Goal: Book appointment/travel/reservation

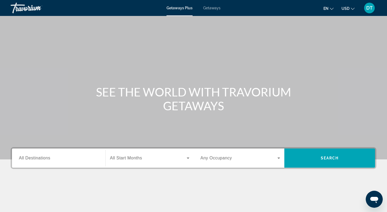
click at [186, 157] on icon "Search widget" at bounding box center [188, 158] width 6 height 6
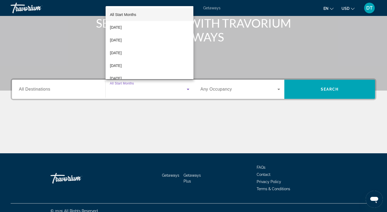
scroll to position [75, 0]
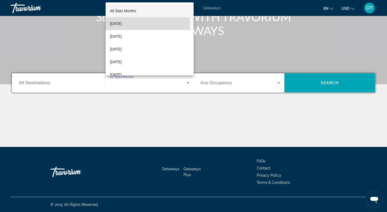
click at [122, 23] on span "[DATE]" at bounding box center [116, 23] width 12 height 6
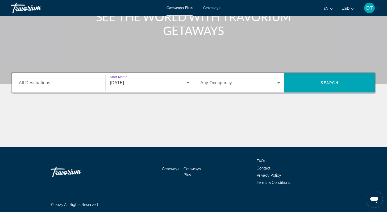
click at [279, 82] on icon "Search widget" at bounding box center [279, 83] width 6 height 6
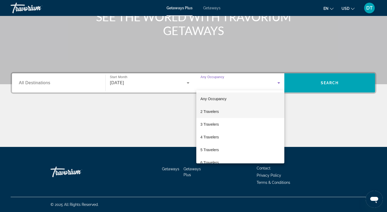
click at [206, 111] on span "2 Travelers" at bounding box center [210, 112] width 18 height 6
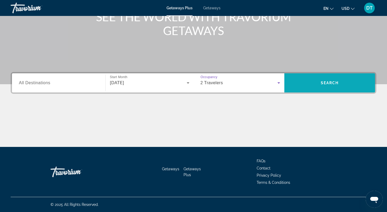
click at [328, 81] on span "Search" at bounding box center [330, 83] width 18 height 4
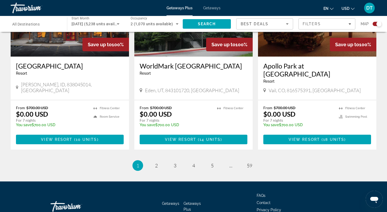
scroll to position [822, 0]
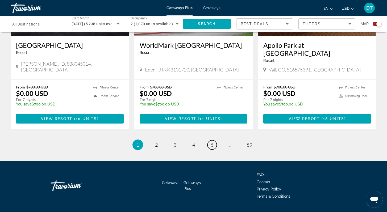
click at [212, 142] on span "5" at bounding box center [212, 145] width 3 height 6
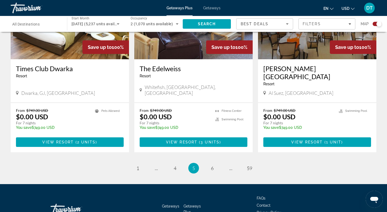
scroll to position [822, 0]
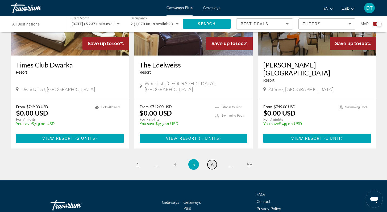
click at [215, 160] on link "page 6" at bounding box center [212, 164] width 9 height 9
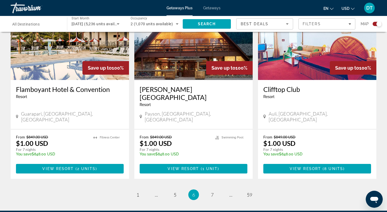
scroll to position [800, 0]
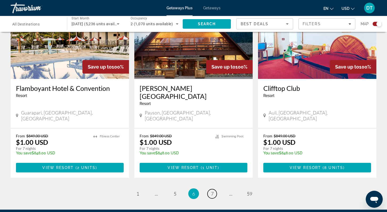
click at [210, 189] on link "page 7" at bounding box center [212, 193] width 9 height 9
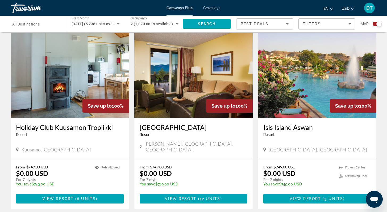
scroll to position [798, 0]
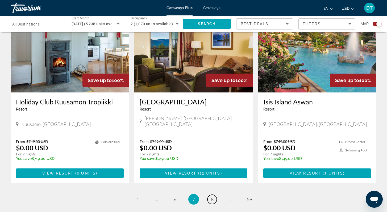
click at [211, 197] on span "8" at bounding box center [212, 200] width 3 height 6
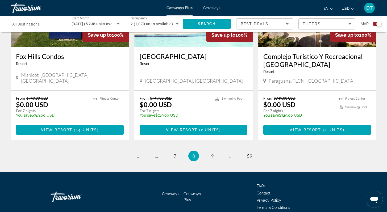
scroll to position [838, 0]
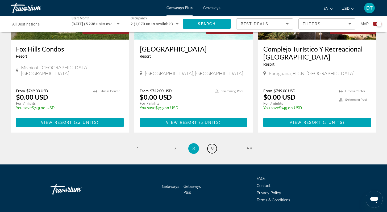
click at [212, 146] on span "9" at bounding box center [212, 149] width 3 height 6
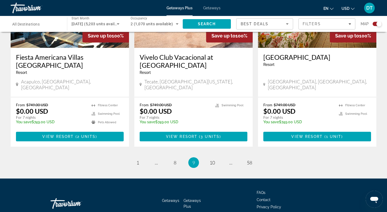
scroll to position [830, 0]
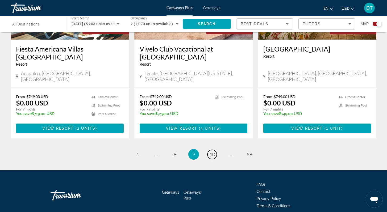
click at [214, 152] on span "10" at bounding box center [212, 155] width 5 height 6
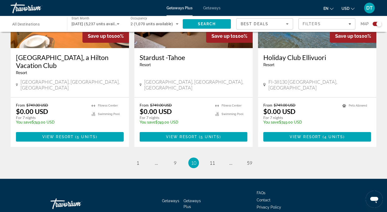
scroll to position [830, 0]
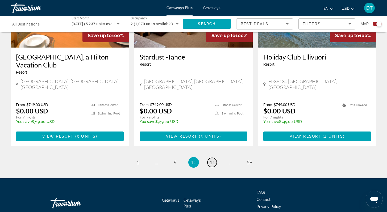
click at [213, 160] on span "11" at bounding box center [212, 163] width 5 height 6
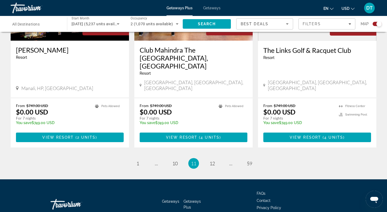
scroll to position [830, 0]
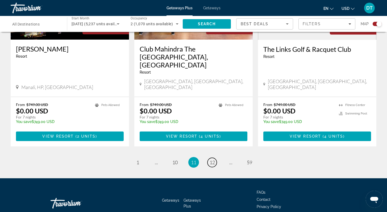
click at [214, 160] on span "12" at bounding box center [212, 163] width 5 height 6
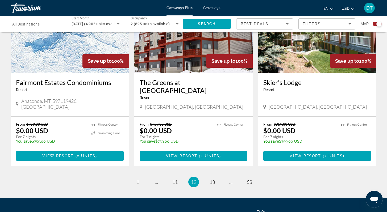
scroll to position [798, 0]
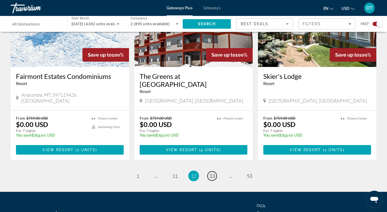
click at [212, 173] on span "13" at bounding box center [212, 176] width 5 height 6
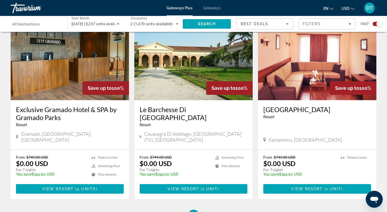
scroll to position [798, 0]
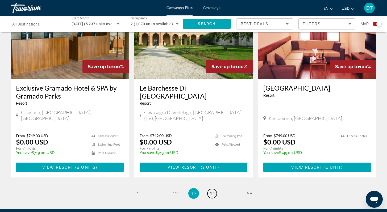
click at [212, 191] on span "14" at bounding box center [212, 194] width 5 height 6
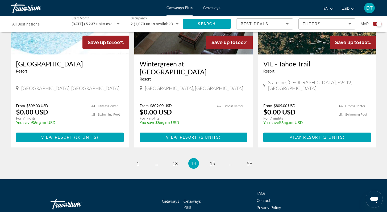
scroll to position [820, 0]
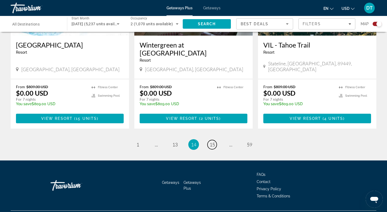
click at [215, 140] on link "page 15" at bounding box center [212, 144] width 9 height 9
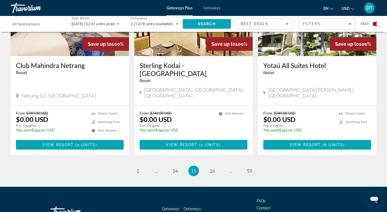
scroll to position [838, 0]
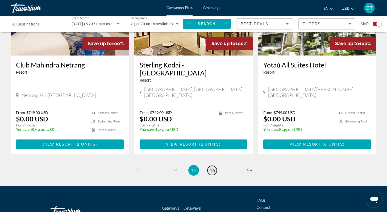
click at [212, 168] on span "16" at bounding box center [212, 171] width 5 height 6
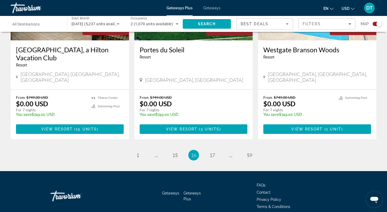
scroll to position [822, 0]
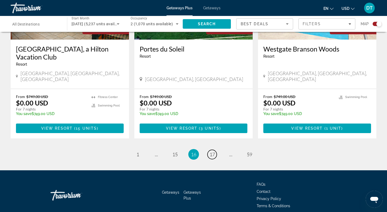
click at [213, 152] on span "17" at bounding box center [212, 155] width 5 height 6
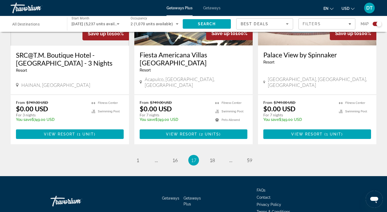
scroll to position [830, 0]
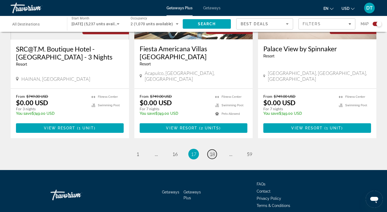
click at [214, 151] on span "18" at bounding box center [212, 154] width 5 height 6
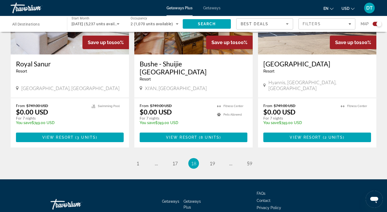
scroll to position [814, 0]
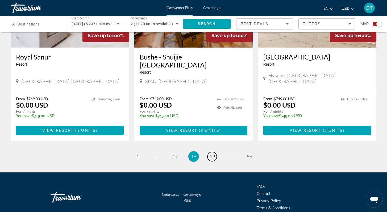
drag, startPoint x: 213, startPoint y: 130, endPoint x: 213, endPoint y: 133, distance: 3.2
click at [214, 154] on span "19" at bounding box center [212, 157] width 5 height 6
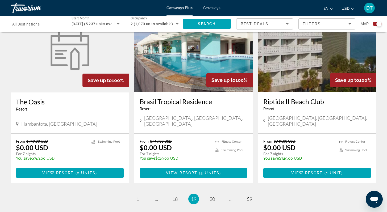
scroll to position [777, 0]
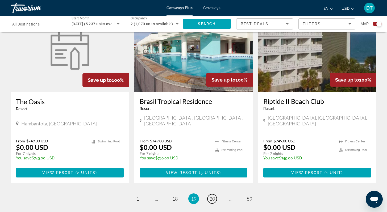
click at [213, 196] on span "20" at bounding box center [212, 199] width 5 height 6
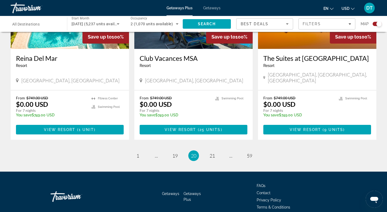
scroll to position [822, 0]
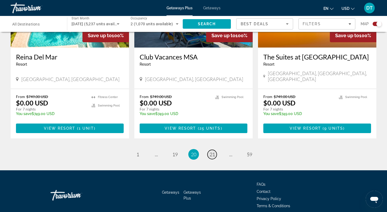
click at [212, 152] on span "21" at bounding box center [212, 155] width 5 height 6
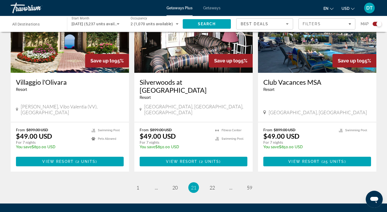
scroll to position [809, 0]
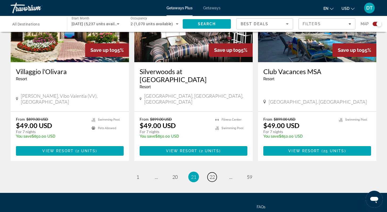
click at [212, 174] on span "22" at bounding box center [212, 177] width 5 height 6
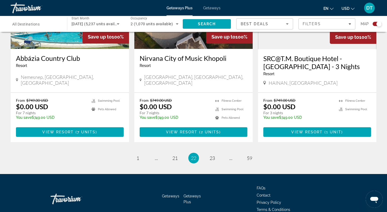
scroll to position [822, 0]
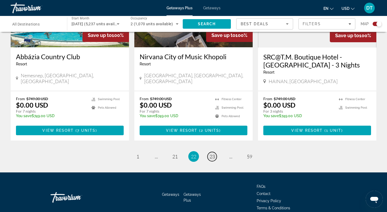
click at [213, 154] on span "23" at bounding box center [212, 157] width 5 height 6
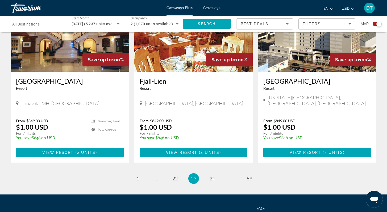
scroll to position [838, 0]
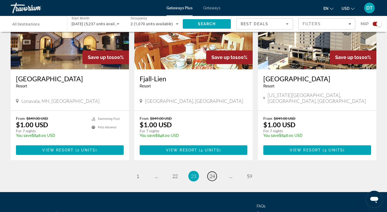
click at [214, 174] on span "24" at bounding box center [212, 177] width 5 height 6
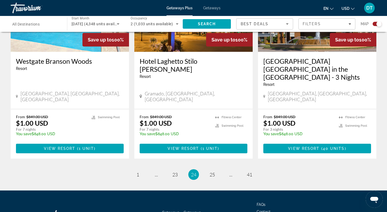
scroll to position [846, 0]
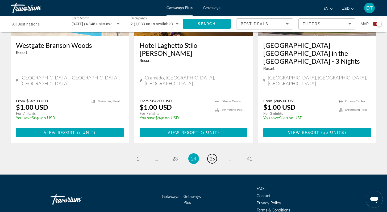
click at [214, 156] on span "25" at bounding box center [212, 159] width 5 height 6
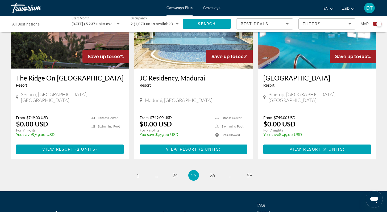
scroll to position [809, 0]
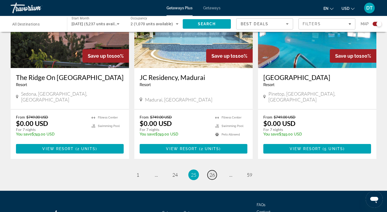
click at [213, 172] on span "26" at bounding box center [212, 175] width 5 height 6
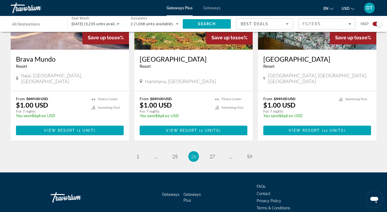
scroll to position [814, 0]
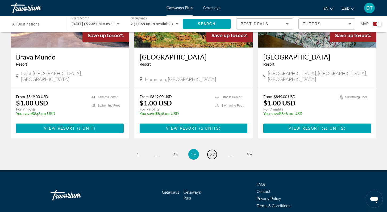
click at [213, 152] on span "27" at bounding box center [212, 155] width 5 height 6
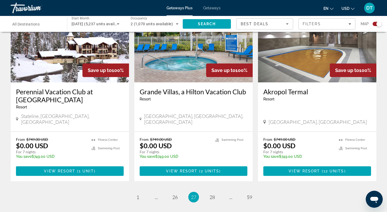
scroll to position [820, 0]
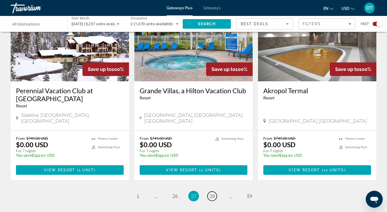
click at [212, 193] on span "28" at bounding box center [212, 196] width 5 height 6
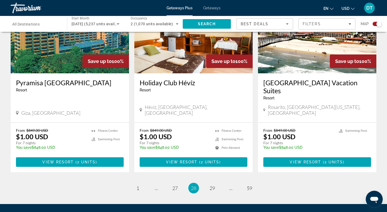
scroll to position [798, 0]
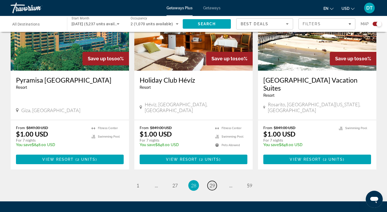
click at [215, 183] on span "29" at bounding box center [212, 186] width 5 height 6
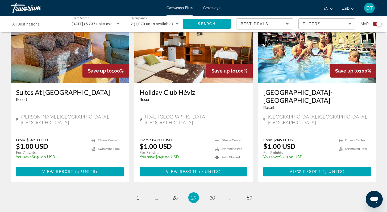
scroll to position [820, 0]
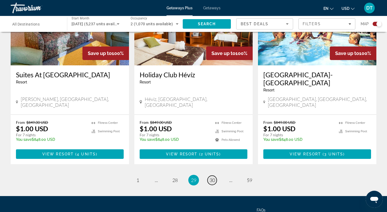
click at [211, 178] on span "30" at bounding box center [212, 181] width 5 height 6
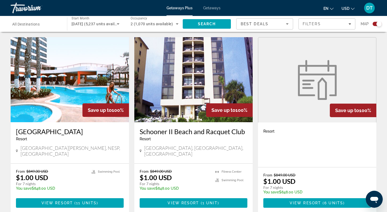
scroll to position [756, 0]
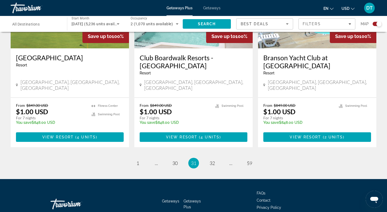
scroll to position [830, 0]
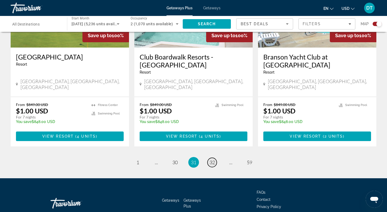
click at [211, 160] on span "32" at bounding box center [212, 163] width 5 height 6
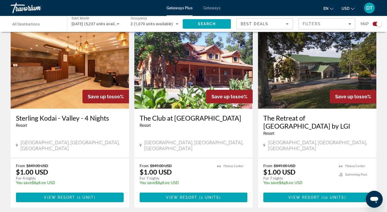
scroll to position [767, 0]
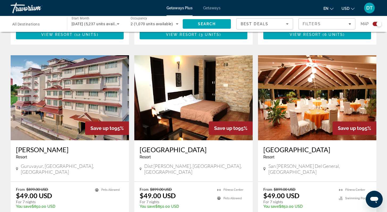
scroll to position [759, 0]
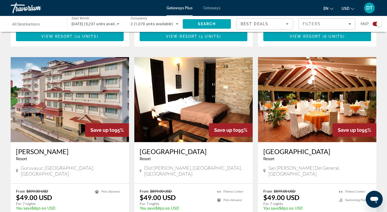
click at [303, 83] on img "Main content" at bounding box center [317, 99] width 118 height 85
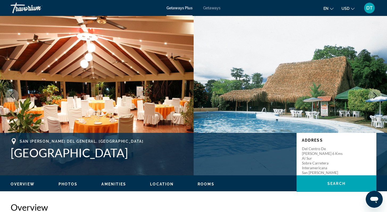
click at [375, 94] on icon "Next image" at bounding box center [375, 96] width 3 height 6
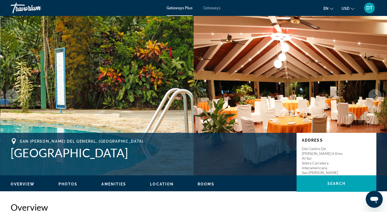
click at [375, 93] on icon "Next image" at bounding box center [375, 96] width 6 height 6
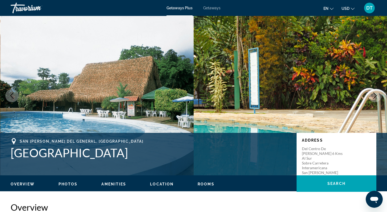
click at [375, 93] on icon "Next image" at bounding box center [375, 96] width 6 height 6
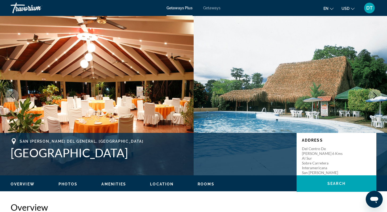
click at [375, 93] on icon "Next image" at bounding box center [375, 96] width 6 height 6
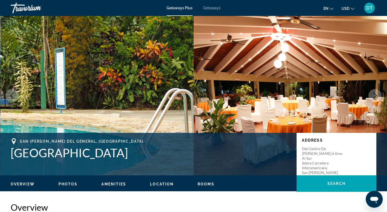
click at [375, 93] on icon "Next image" at bounding box center [375, 96] width 6 height 6
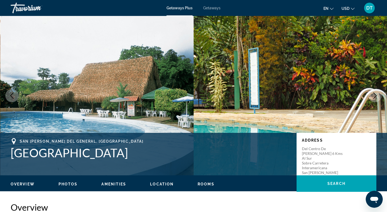
click at [375, 93] on icon "Next image" at bounding box center [375, 96] width 6 height 6
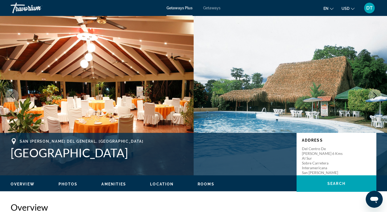
click at [376, 93] on icon "Next image" at bounding box center [375, 96] width 6 height 6
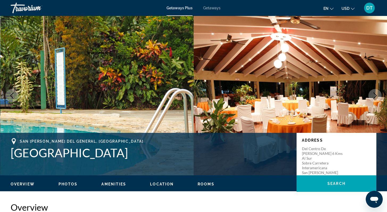
click at [376, 93] on icon "Next image" at bounding box center [375, 96] width 6 height 6
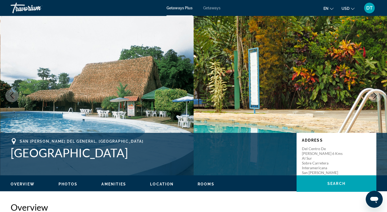
click at [376, 93] on icon "Next image" at bounding box center [375, 96] width 6 height 6
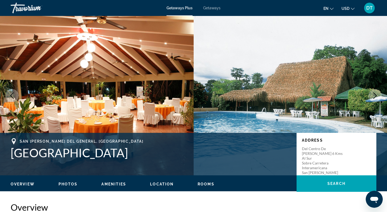
click at [376, 93] on icon "Next image" at bounding box center [375, 96] width 6 height 6
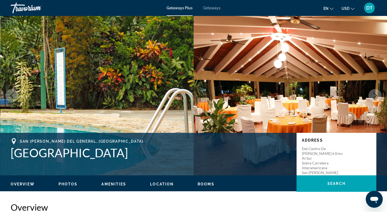
click at [376, 93] on icon "Next image" at bounding box center [375, 96] width 6 height 6
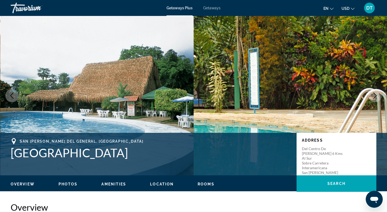
click at [375, 92] on button "Next image" at bounding box center [375, 95] width 13 height 13
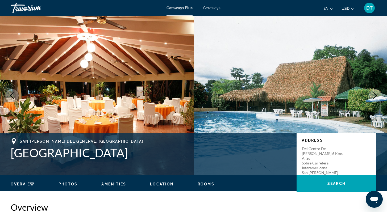
click at [376, 91] on button "Next image" at bounding box center [375, 95] width 13 height 13
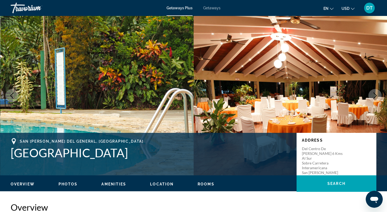
click at [376, 90] on button "Next image" at bounding box center [375, 95] width 13 height 13
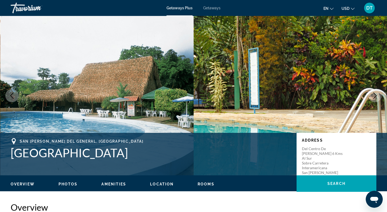
click at [376, 90] on button "Next image" at bounding box center [375, 95] width 13 height 13
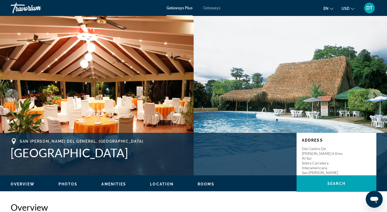
click at [376, 90] on button "Next image" at bounding box center [375, 95] width 13 height 13
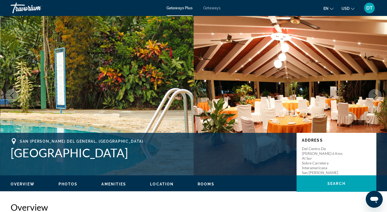
click at [376, 91] on button "Next image" at bounding box center [375, 95] width 13 height 13
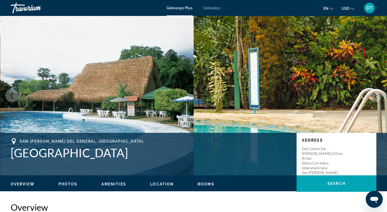
click at [360, 47] on img "Main content" at bounding box center [291, 96] width 194 height 160
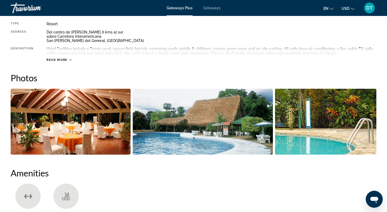
scroll to position [202, 0]
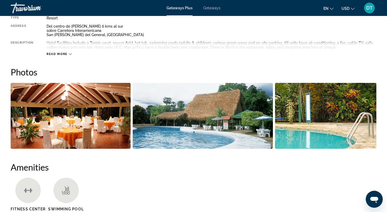
click at [71, 55] on icon "Main content" at bounding box center [70, 54] width 3 height 3
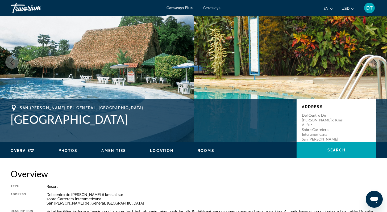
scroll to position [11, 0]
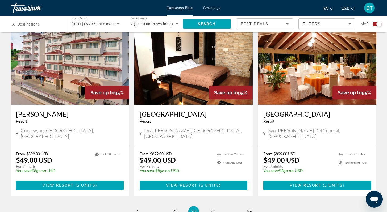
scroll to position [809, 0]
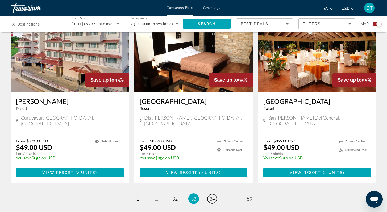
click at [212, 196] on span "34" at bounding box center [212, 199] width 5 height 6
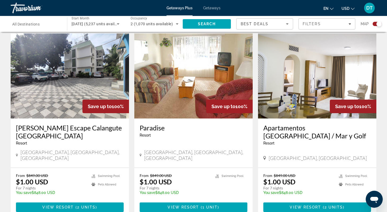
scroll to position [777, 0]
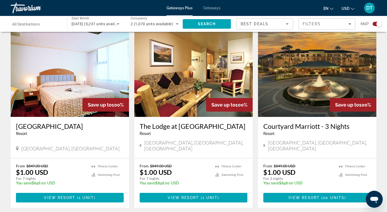
scroll to position [362, 0]
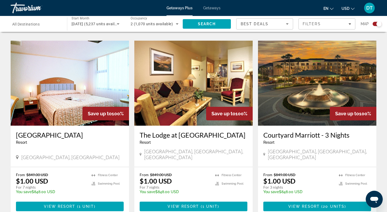
click at [59, 97] on img "Main content" at bounding box center [70, 83] width 118 height 85
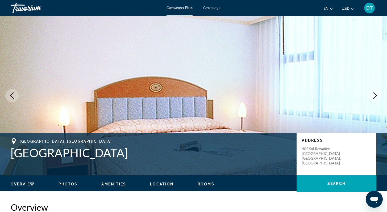
click at [374, 96] on icon "Next image" at bounding box center [375, 96] width 6 height 6
click at [375, 93] on icon "Next image" at bounding box center [375, 96] width 6 height 6
click at [376, 94] on icon "Next image" at bounding box center [375, 96] width 6 height 6
click at [10, 95] on icon "Previous image" at bounding box center [12, 96] width 6 height 6
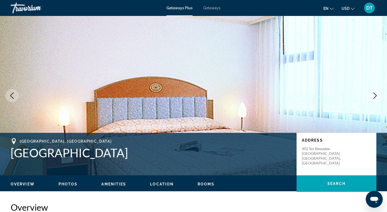
click at [10, 95] on icon "Previous image" at bounding box center [12, 96] width 6 height 6
click at [374, 93] on icon "Next image" at bounding box center [375, 96] width 3 height 6
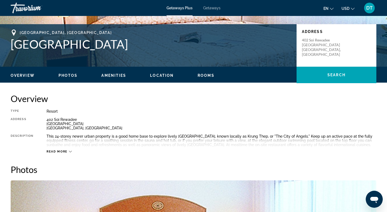
scroll to position [117, 0]
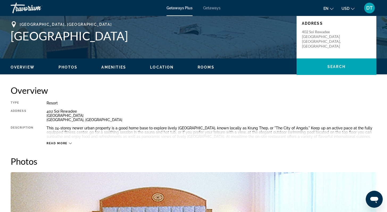
click at [70, 142] on icon "Main content" at bounding box center [70, 143] width 3 height 3
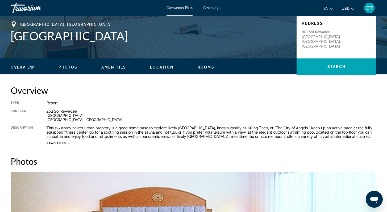
click at [69, 143] on icon "Main content" at bounding box center [69, 144] width 3 height 2
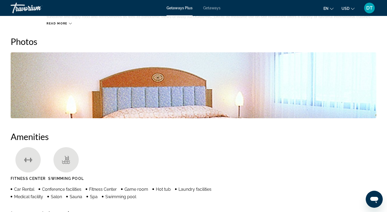
scroll to position [245, 0]
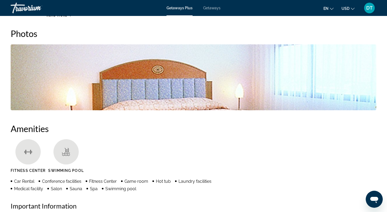
click at [348, 84] on img "Open full-screen image slider" at bounding box center [194, 77] width 366 height 66
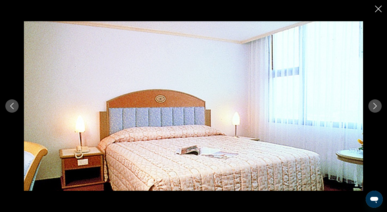
click at [375, 105] on icon "Next image" at bounding box center [375, 106] width 6 height 6
click at [376, 104] on icon "Next image" at bounding box center [375, 106] width 6 height 6
click at [377, 11] on icon "Close slideshow" at bounding box center [378, 9] width 7 height 7
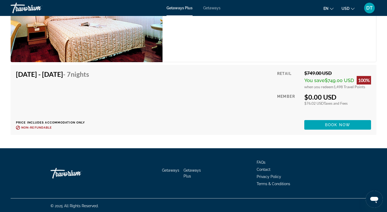
scroll to position [862, 0]
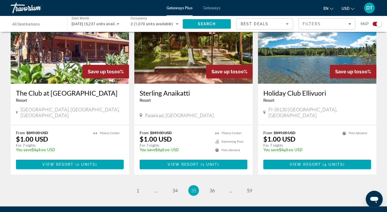
scroll to position [788, 0]
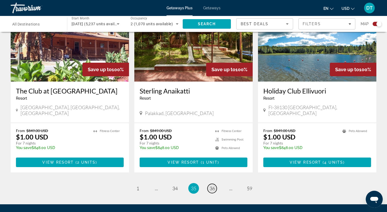
click at [212, 186] on span "36" at bounding box center [212, 189] width 5 height 6
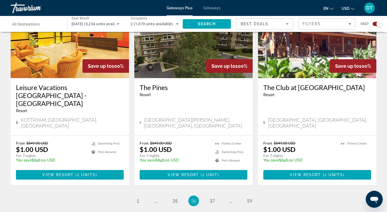
scroll to position [830, 0]
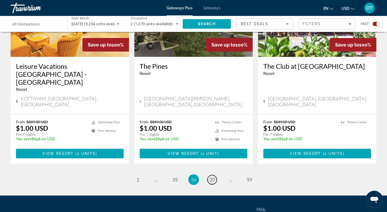
click at [212, 177] on span "37" at bounding box center [212, 180] width 5 height 6
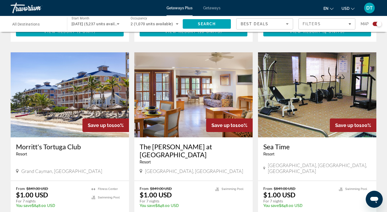
scroll to position [554, 0]
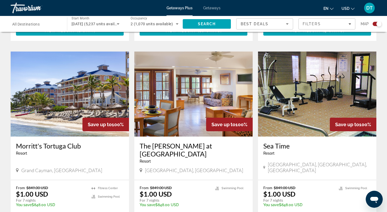
click at [60, 101] on img "Main content" at bounding box center [70, 94] width 118 height 85
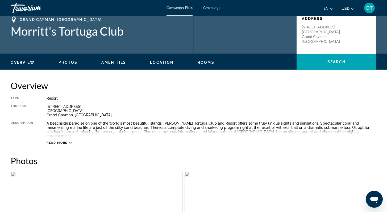
scroll to position [124, 0]
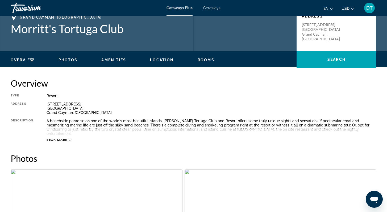
click at [71, 139] on icon "Main content" at bounding box center [70, 140] width 3 height 3
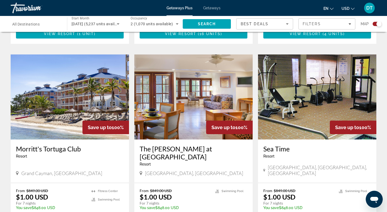
scroll to position [546, 0]
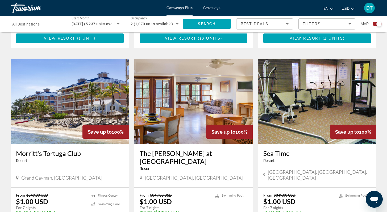
click at [189, 111] on img "Main content" at bounding box center [193, 101] width 118 height 85
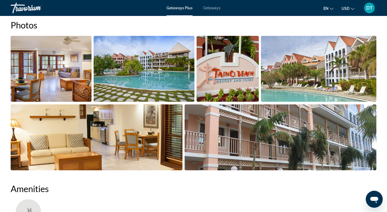
scroll to position [277, 0]
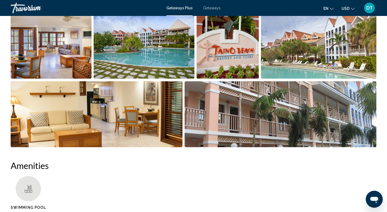
click at [312, 55] on img "Open full-screen image slider" at bounding box center [319, 46] width 116 height 66
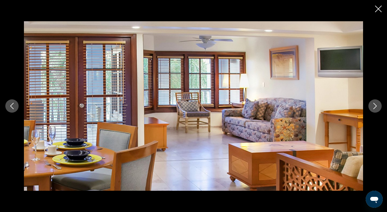
click at [374, 106] on icon "Next image" at bounding box center [375, 106] width 6 height 6
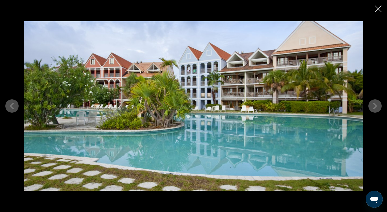
click at [376, 105] on icon "Next image" at bounding box center [375, 106] width 6 height 6
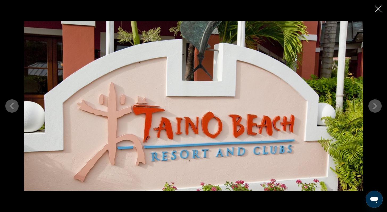
click at [377, 105] on icon "Next image" at bounding box center [375, 106] width 6 height 6
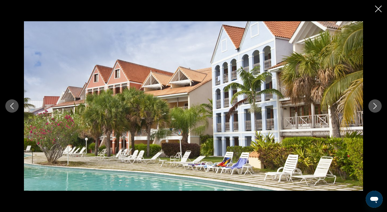
click at [376, 105] on icon "Next image" at bounding box center [375, 106] width 3 height 6
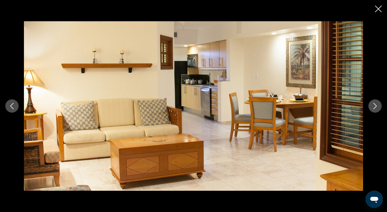
click at [376, 105] on icon "Next image" at bounding box center [375, 106] width 3 height 6
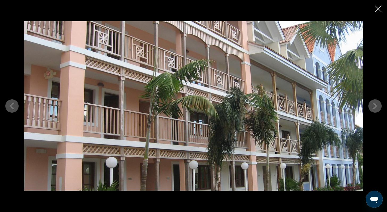
click at [376, 105] on icon "Next image" at bounding box center [375, 106] width 3 height 6
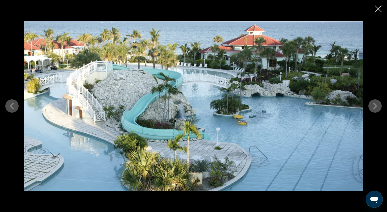
click at [375, 104] on icon "Next image" at bounding box center [375, 106] width 3 height 6
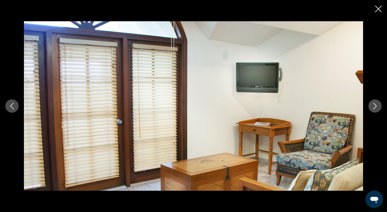
click at [375, 104] on icon "Next image" at bounding box center [375, 106] width 3 height 6
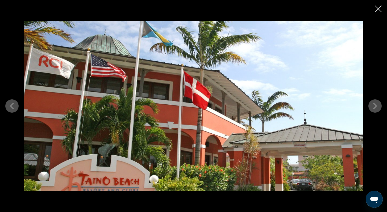
click at [375, 104] on icon "Next image" at bounding box center [375, 106] width 6 height 6
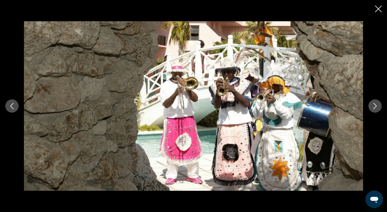
click at [376, 104] on icon "Next image" at bounding box center [375, 106] width 6 height 6
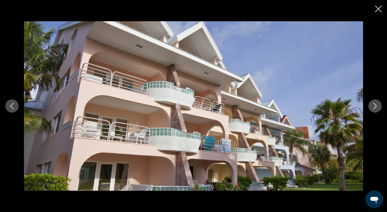
click at [375, 104] on icon "Next image" at bounding box center [375, 106] width 3 height 6
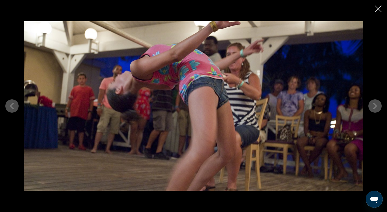
click at [375, 104] on icon "Next image" at bounding box center [375, 106] width 3 height 6
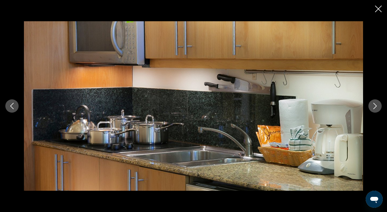
click at [375, 104] on icon "Next image" at bounding box center [375, 106] width 3 height 6
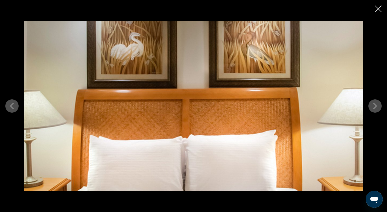
click at [375, 104] on icon "Next image" at bounding box center [375, 106] width 3 height 6
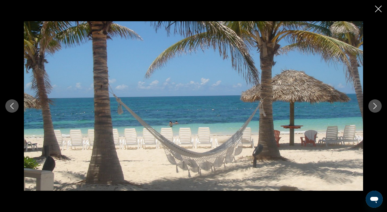
click at [375, 104] on icon "Next image" at bounding box center [375, 106] width 3 height 6
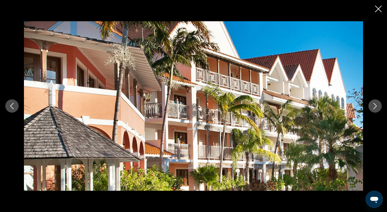
click at [375, 104] on icon "Next image" at bounding box center [375, 106] width 3 height 6
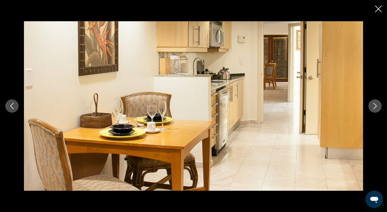
click at [375, 104] on icon "Next image" at bounding box center [375, 106] width 6 height 6
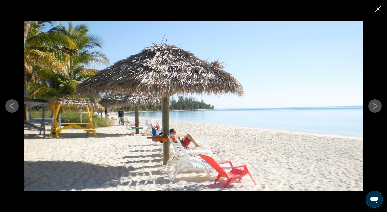
click at [375, 104] on icon "Next image" at bounding box center [375, 106] width 6 height 6
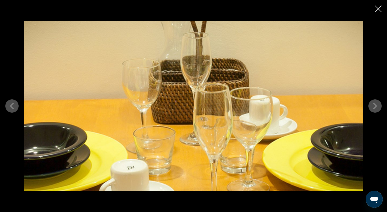
click at [375, 104] on icon "Next image" at bounding box center [375, 106] width 6 height 6
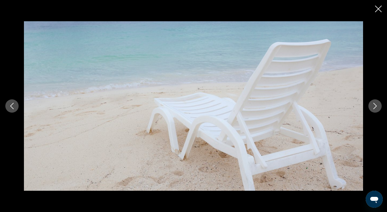
click at [375, 104] on icon "Next image" at bounding box center [375, 106] width 6 height 6
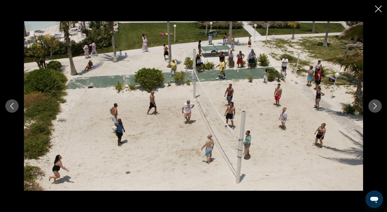
click at [375, 104] on icon "Next image" at bounding box center [375, 106] width 6 height 6
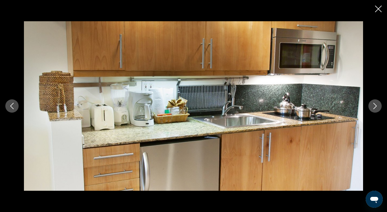
click at [375, 104] on icon "Next image" at bounding box center [375, 106] width 6 height 6
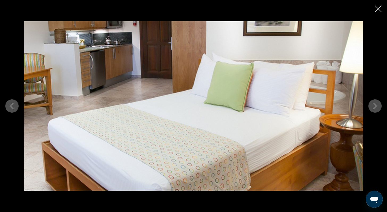
click at [375, 104] on icon "Next image" at bounding box center [375, 106] width 6 height 6
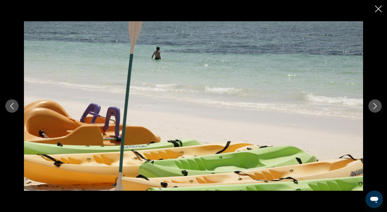
click at [375, 104] on icon "Next image" at bounding box center [375, 106] width 6 height 6
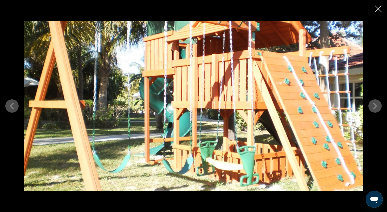
click at [375, 104] on icon "Next image" at bounding box center [375, 106] width 6 height 6
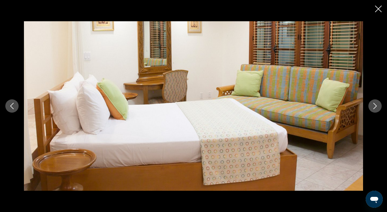
click at [375, 104] on icon "Next image" at bounding box center [375, 106] width 6 height 6
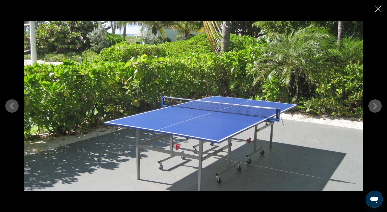
click at [375, 104] on icon "Next image" at bounding box center [375, 106] width 6 height 6
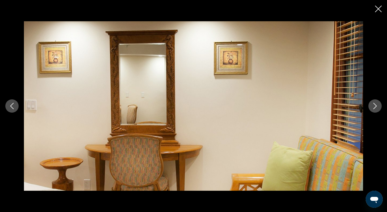
click at [375, 104] on icon "Next image" at bounding box center [375, 106] width 6 height 6
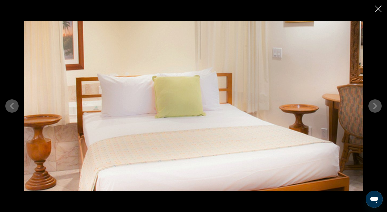
click at [375, 104] on icon "Next image" at bounding box center [375, 106] width 6 height 6
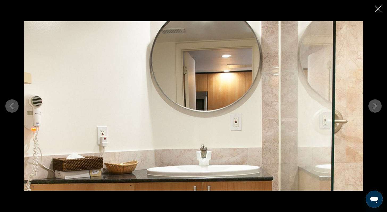
click at [375, 104] on icon "Next image" at bounding box center [375, 106] width 6 height 6
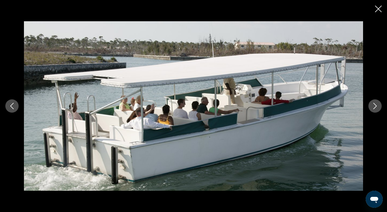
click at [375, 103] on icon "Next image" at bounding box center [375, 106] width 6 height 6
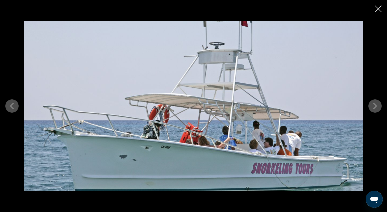
click at [376, 103] on icon "Next image" at bounding box center [375, 106] width 6 height 6
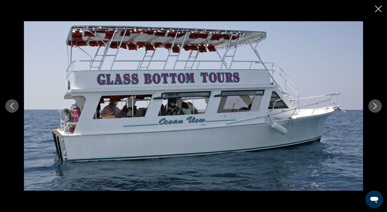
click at [375, 104] on icon "Next image" at bounding box center [375, 106] width 3 height 6
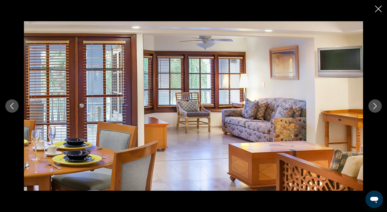
click at [375, 104] on icon "Next image" at bounding box center [375, 106] width 3 height 6
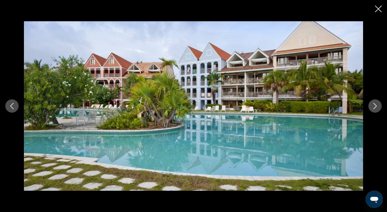
click at [375, 104] on icon "Next image" at bounding box center [375, 106] width 3 height 6
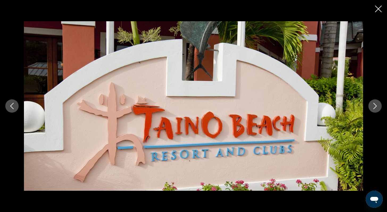
click at [375, 104] on icon "Next image" at bounding box center [375, 106] width 3 height 6
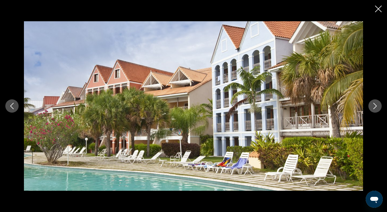
click at [375, 104] on icon "Next image" at bounding box center [375, 106] width 3 height 6
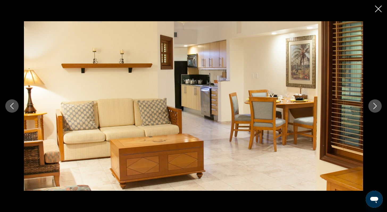
click at [375, 105] on icon "Next image" at bounding box center [375, 106] width 3 height 6
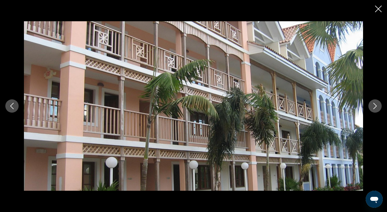
click at [380, 10] on icon "Close slideshow" at bounding box center [378, 9] width 7 height 7
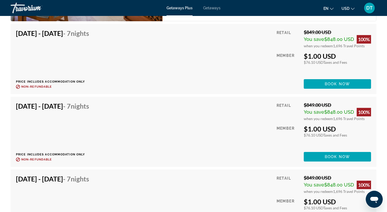
scroll to position [1033, 0]
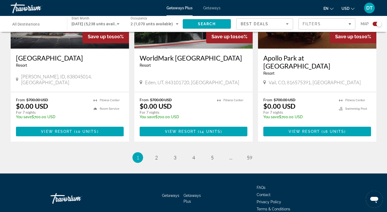
scroll to position [809, 0]
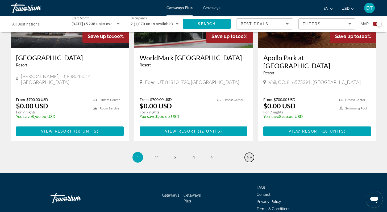
click at [249, 155] on span "59" at bounding box center [249, 158] width 5 height 6
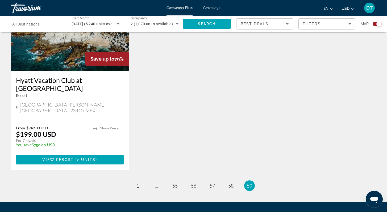
scroll to position [830, 0]
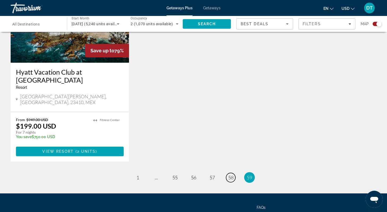
click at [232, 175] on span "58" at bounding box center [230, 178] width 5 height 6
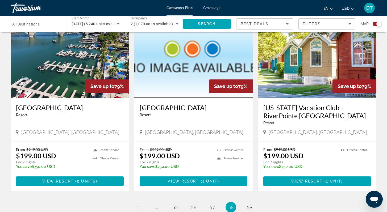
scroll to position [788, 0]
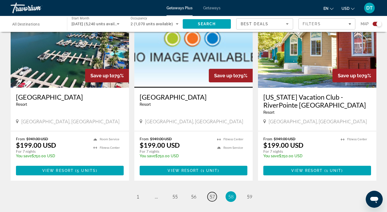
click at [212, 194] on span "57" at bounding box center [212, 197] width 5 height 6
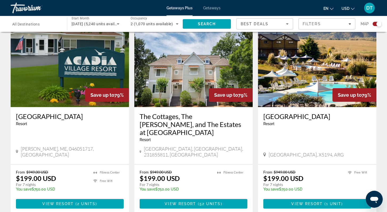
scroll to position [767, 0]
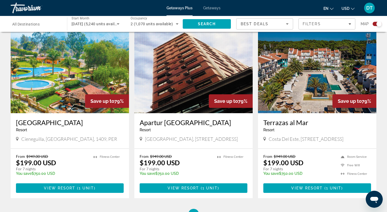
scroll to position [767, 0]
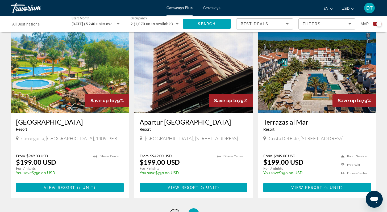
click at [174, 211] on span "55" at bounding box center [174, 214] width 5 height 6
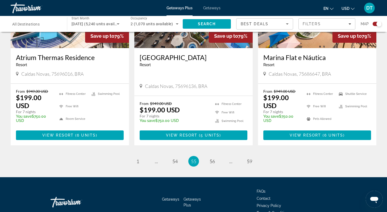
scroll to position [822, 0]
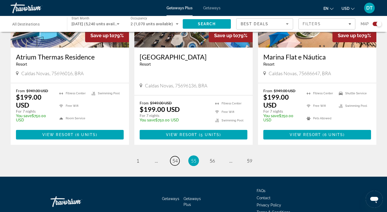
click at [174, 158] on span "54" at bounding box center [174, 161] width 5 height 6
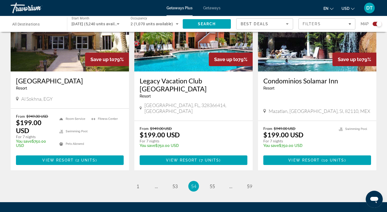
scroll to position [846, 0]
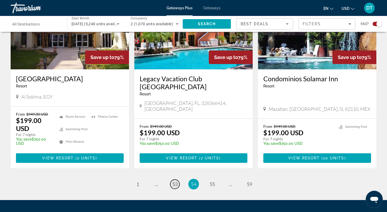
click at [174, 182] on span "53" at bounding box center [174, 185] width 5 height 6
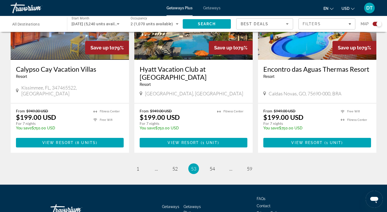
scroll to position [830, 0]
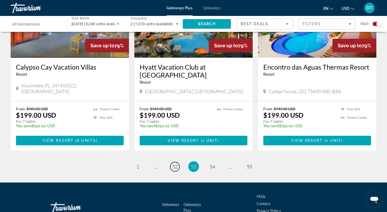
click at [174, 164] on span "52" at bounding box center [174, 167] width 5 height 6
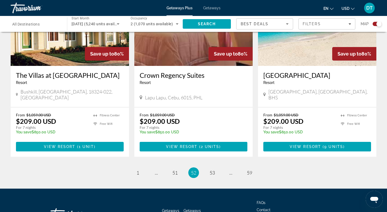
scroll to position [838, 0]
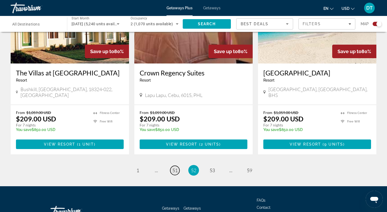
click at [172, 168] on span "51" at bounding box center [174, 171] width 5 height 6
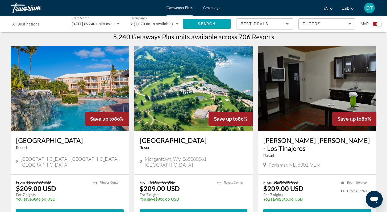
scroll to position [170, 0]
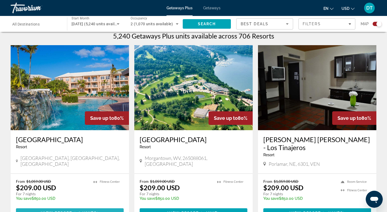
click at [67, 211] on span "View Resort" at bounding box center [56, 213] width 31 height 4
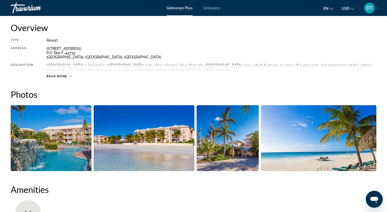
scroll to position [192, 0]
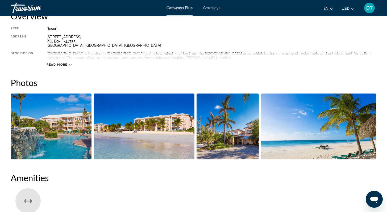
click at [48, 134] on img "Open full-screen image slider" at bounding box center [51, 127] width 81 height 66
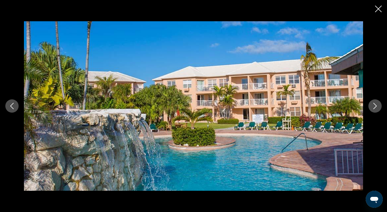
click at [375, 107] on icon "Next image" at bounding box center [375, 106] width 6 height 6
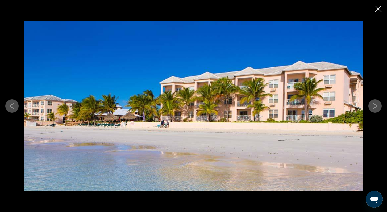
click at [375, 107] on icon "Next image" at bounding box center [375, 106] width 6 height 6
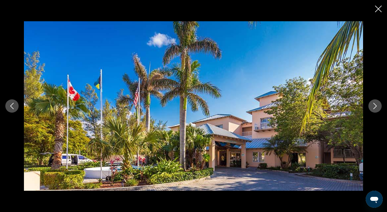
click at [375, 107] on icon "Next image" at bounding box center [375, 106] width 6 height 6
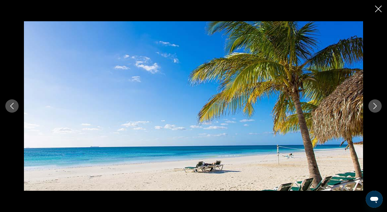
click at [375, 107] on icon "Next image" at bounding box center [375, 106] width 6 height 6
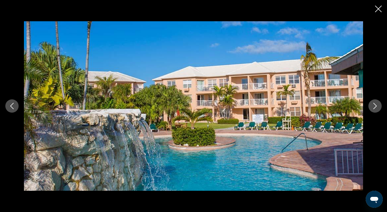
click at [375, 107] on icon "Next image" at bounding box center [375, 106] width 6 height 6
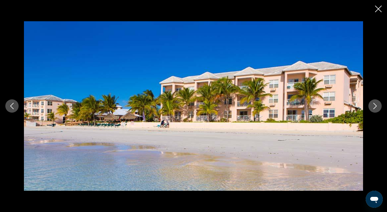
click at [375, 107] on icon "Next image" at bounding box center [375, 106] width 6 height 6
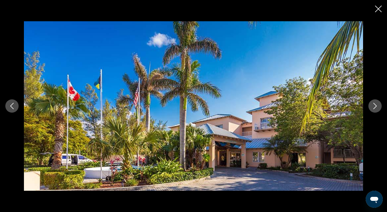
click at [375, 107] on icon "Next image" at bounding box center [375, 106] width 6 height 6
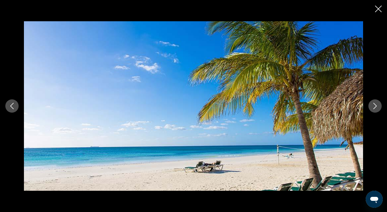
click at [375, 108] on icon "Next image" at bounding box center [375, 106] width 6 height 6
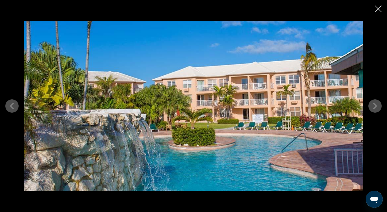
click at [375, 108] on icon "Next image" at bounding box center [375, 106] width 3 height 6
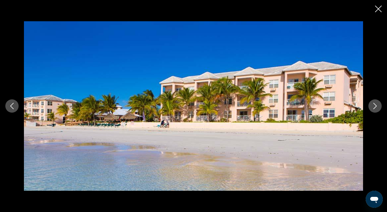
click at [375, 108] on icon "Next image" at bounding box center [375, 106] width 6 height 6
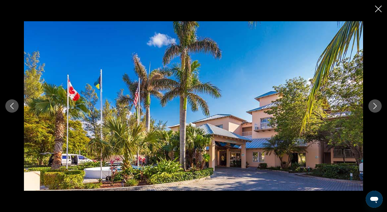
click at [379, 11] on icon "Close slideshow" at bounding box center [378, 9] width 7 height 7
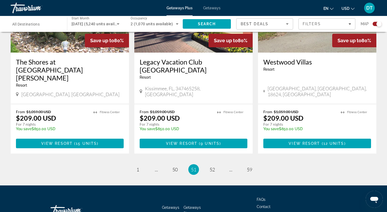
scroll to position [820, 0]
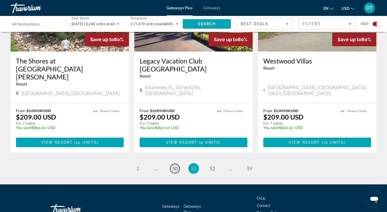
click at [176, 166] on span "50" at bounding box center [174, 169] width 5 height 6
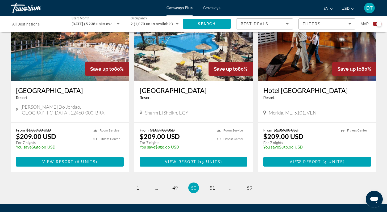
scroll to position [798, 0]
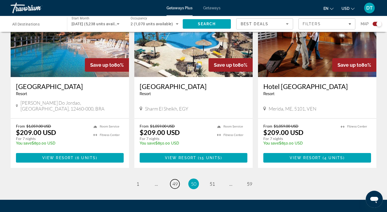
click at [175, 181] on span "49" at bounding box center [174, 184] width 5 height 6
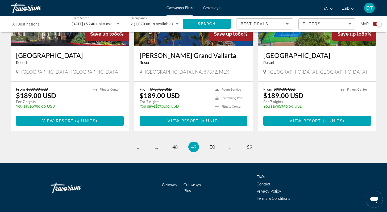
scroll to position [820, 0]
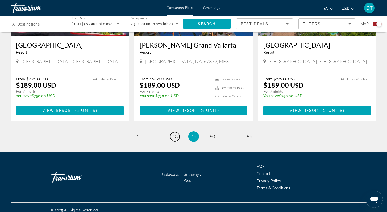
click at [176, 134] on span "48" at bounding box center [174, 137] width 5 height 6
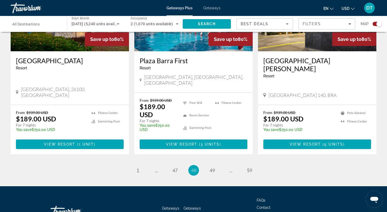
scroll to position [838, 0]
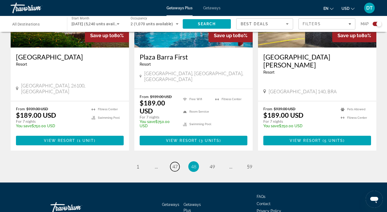
click at [173, 164] on span "47" at bounding box center [174, 167] width 5 height 6
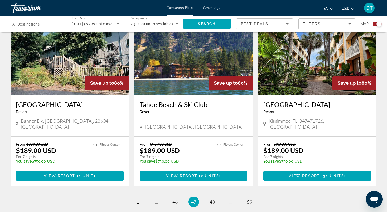
scroll to position [809, 0]
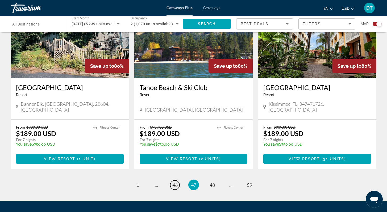
click at [175, 182] on span "46" at bounding box center [174, 185] width 5 height 6
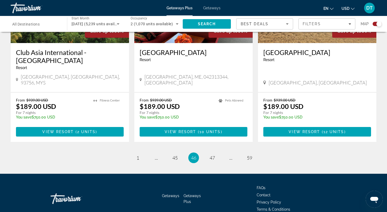
scroll to position [830, 0]
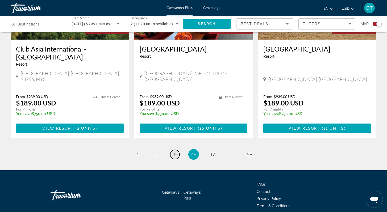
click at [175, 152] on span "45" at bounding box center [174, 155] width 5 height 6
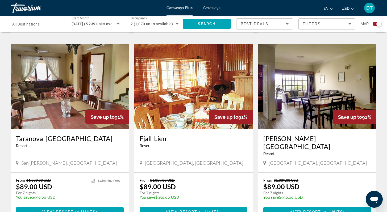
scroll to position [362, 0]
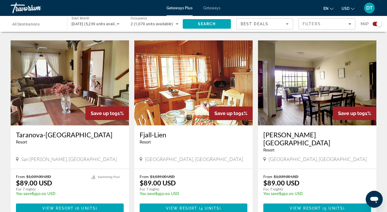
click at [63, 102] on img "Main content" at bounding box center [70, 82] width 118 height 85
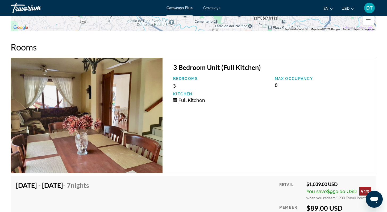
scroll to position [841, 0]
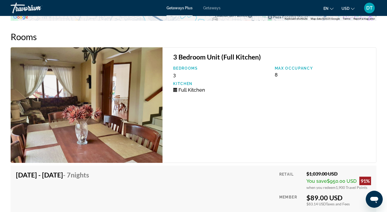
click at [160, 107] on img "Main content" at bounding box center [87, 105] width 152 height 116
click at [158, 100] on img "Main content" at bounding box center [87, 105] width 152 height 116
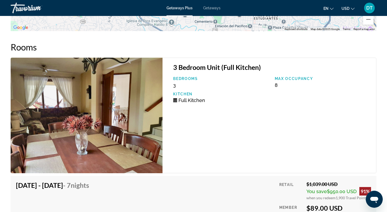
scroll to position [831, 0]
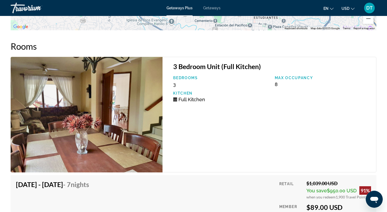
click at [161, 117] on img "Main content" at bounding box center [87, 115] width 152 height 116
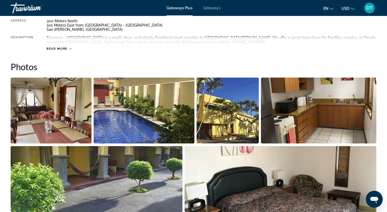
scroll to position [205, 0]
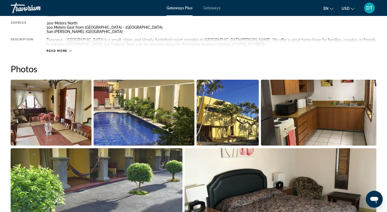
click at [303, 187] on img "Open full-screen image slider" at bounding box center [281, 182] width 192 height 66
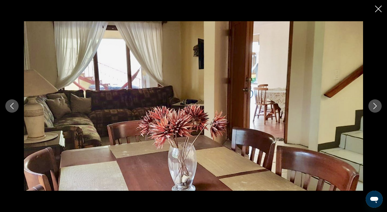
click at [374, 107] on icon "Next image" at bounding box center [375, 106] width 6 height 6
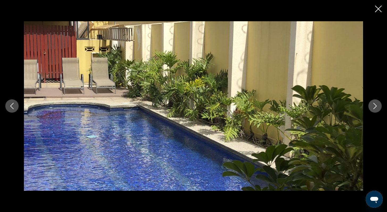
click at [374, 107] on icon "Next image" at bounding box center [375, 106] width 6 height 6
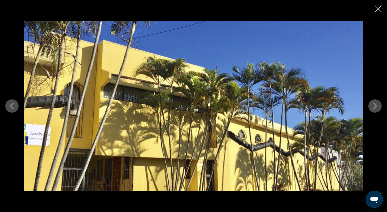
click at [373, 107] on icon "Next image" at bounding box center [375, 106] width 6 height 6
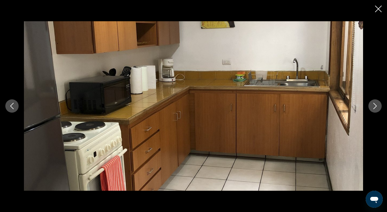
click at [373, 107] on icon "Next image" at bounding box center [375, 106] width 6 height 6
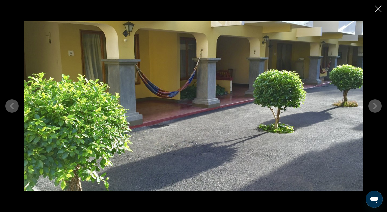
click at [373, 107] on icon "Next image" at bounding box center [375, 106] width 6 height 6
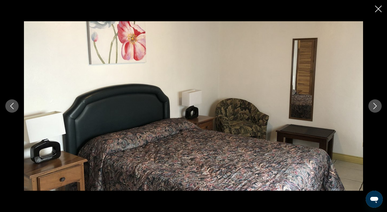
click at [374, 106] on icon "Next image" at bounding box center [375, 106] width 6 height 6
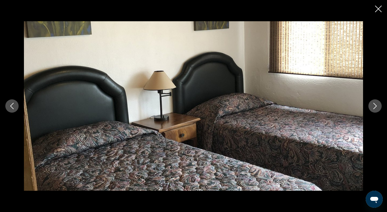
click at [374, 106] on icon "Next image" at bounding box center [375, 106] width 6 height 6
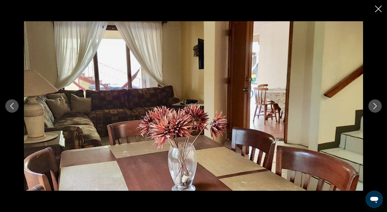
click at [374, 106] on icon "Next image" at bounding box center [375, 106] width 6 height 6
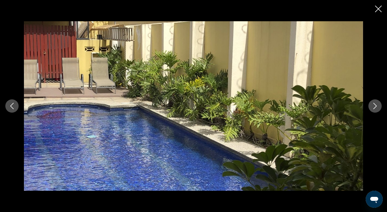
click at [374, 106] on icon "Next image" at bounding box center [375, 106] width 6 height 6
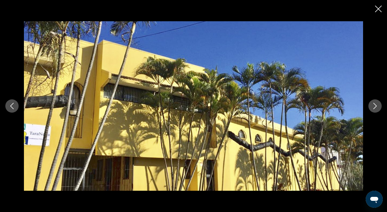
click at [374, 106] on icon "Next image" at bounding box center [375, 106] width 6 height 6
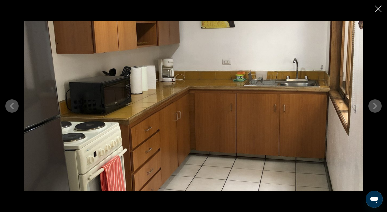
click at [374, 106] on icon "Next image" at bounding box center [375, 106] width 6 height 6
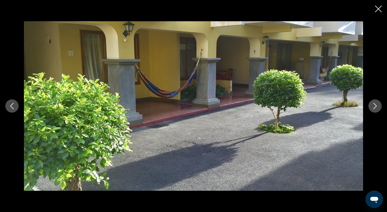
click at [374, 106] on icon "Next image" at bounding box center [375, 106] width 6 height 6
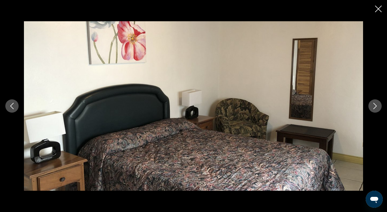
click at [374, 106] on icon "Next image" at bounding box center [375, 106] width 6 height 6
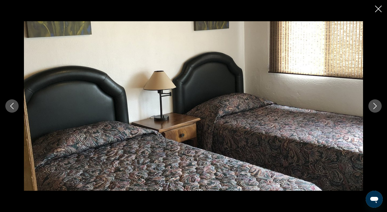
click at [374, 106] on icon "Next image" at bounding box center [375, 106] width 6 height 6
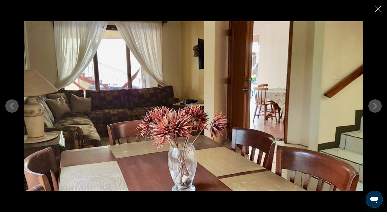
click at [374, 106] on icon "Next image" at bounding box center [375, 106] width 6 height 6
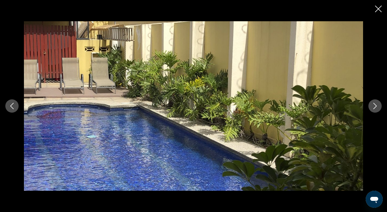
click at [374, 106] on icon "Next image" at bounding box center [375, 106] width 6 height 6
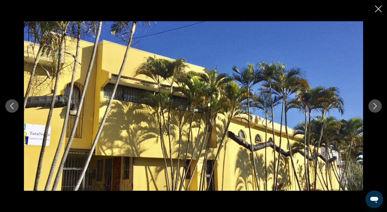
click at [378, 8] on icon "Close slideshow" at bounding box center [378, 9] width 7 height 7
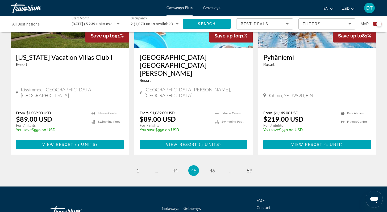
scroll to position [820, 0]
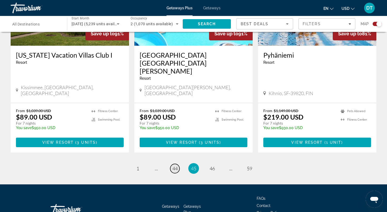
click at [174, 166] on span "44" at bounding box center [174, 169] width 5 height 6
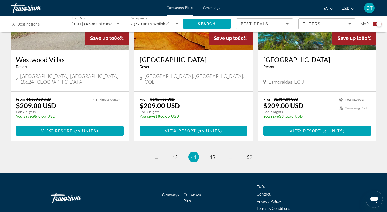
scroll to position [838, 0]
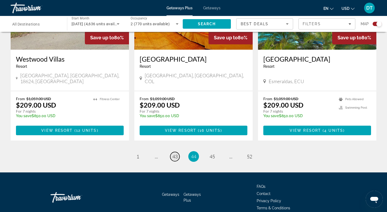
click at [176, 154] on span "43" at bounding box center [174, 157] width 5 height 6
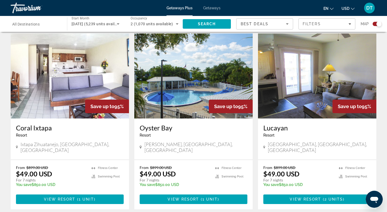
scroll to position [777, 0]
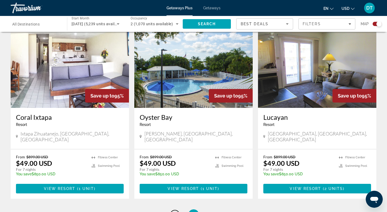
click at [175, 212] on span "42" at bounding box center [174, 215] width 5 height 6
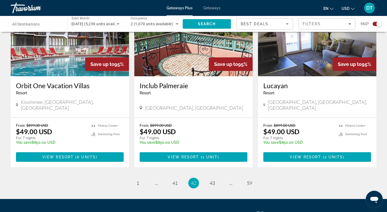
scroll to position [820, 0]
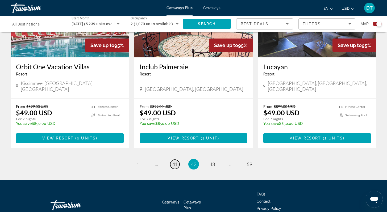
click at [174, 162] on span "41" at bounding box center [174, 165] width 5 height 6
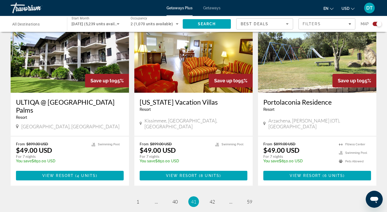
scroll to position [788, 0]
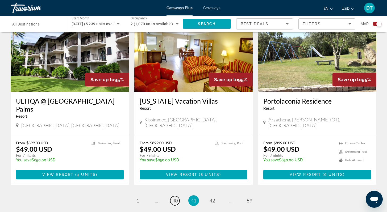
click at [175, 198] on span "40" at bounding box center [174, 201] width 5 height 6
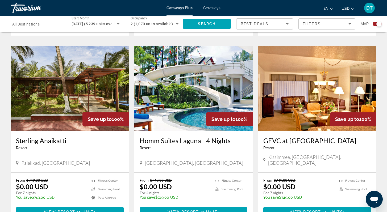
scroll to position [756, 0]
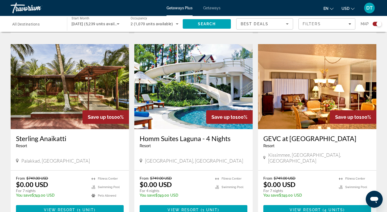
click at [185, 75] on img "Main content" at bounding box center [193, 86] width 118 height 85
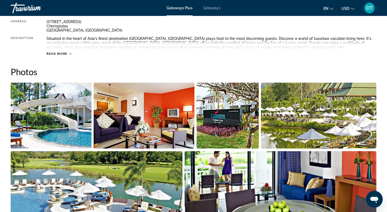
scroll to position [213, 0]
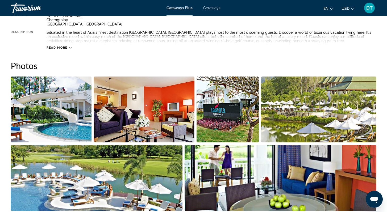
click at [73, 115] on img "Open full-screen image slider" at bounding box center [51, 110] width 81 height 66
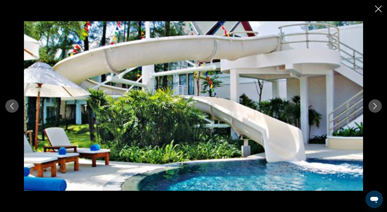
click at [375, 105] on icon "Next image" at bounding box center [375, 106] width 6 height 6
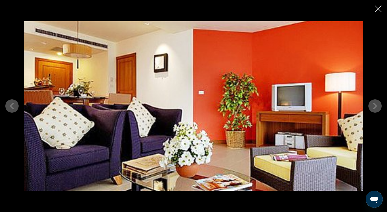
click at [374, 104] on icon "Next image" at bounding box center [375, 106] width 6 height 6
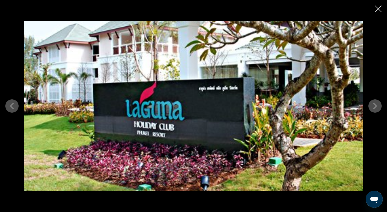
click at [374, 104] on icon "Next image" at bounding box center [375, 106] width 6 height 6
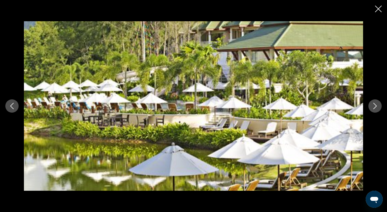
click at [374, 104] on icon "Next image" at bounding box center [375, 106] width 6 height 6
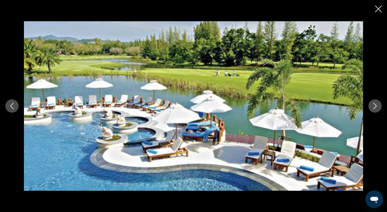
click at [374, 103] on icon "Next image" at bounding box center [375, 106] width 6 height 6
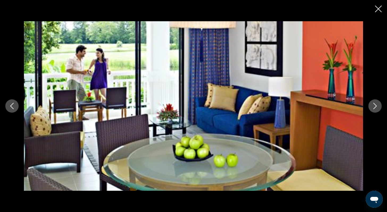
click at [376, 102] on button "Next image" at bounding box center [375, 106] width 13 height 13
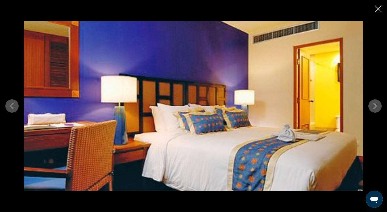
click at [376, 102] on button "Next image" at bounding box center [375, 106] width 13 height 13
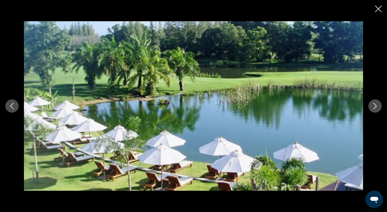
click at [376, 102] on button "Next image" at bounding box center [375, 106] width 13 height 13
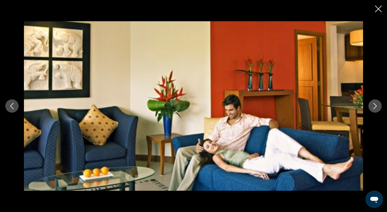
click at [376, 102] on button "Next image" at bounding box center [375, 106] width 13 height 13
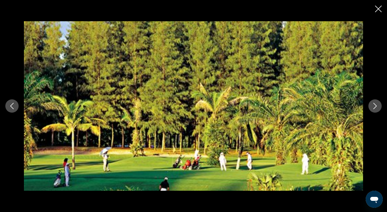
click at [376, 102] on button "Next image" at bounding box center [375, 106] width 13 height 13
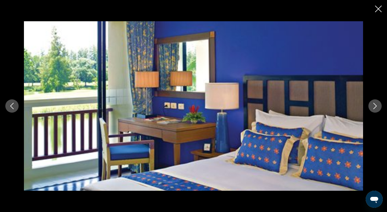
click at [376, 102] on button "Next image" at bounding box center [375, 106] width 13 height 13
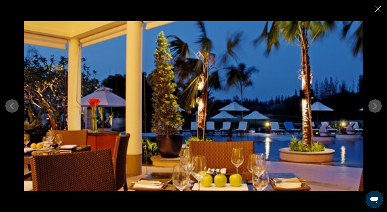
click at [376, 102] on button "Next image" at bounding box center [375, 106] width 13 height 13
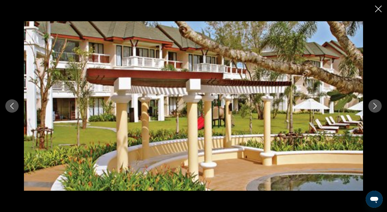
click at [376, 102] on button "Next image" at bounding box center [375, 106] width 13 height 13
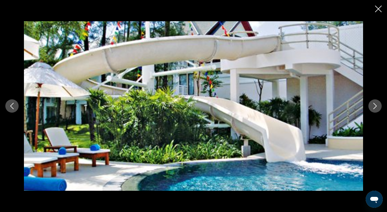
click at [376, 102] on button "Next image" at bounding box center [375, 106] width 13 height 13
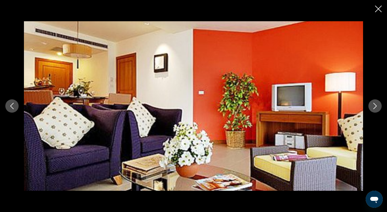
click at [375, 105] on icon "Next image" at bounding box center [375, 106] width 6 height 6
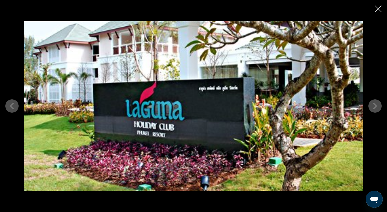
click at [375, 105] on icon "Next image" at bounding box center [375, 106] width 6 height 6
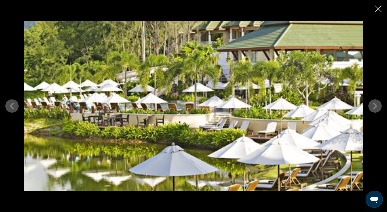
click at [375, 104] on icon "Next image" at bounding box center [375, 106] width 3 height 6
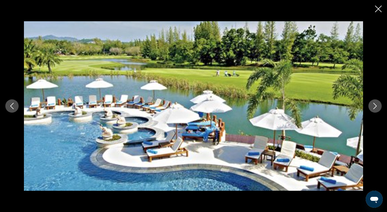
click at [11, 105] on icon "Previous image" at bounding box center [11, 106] width 3 height 6
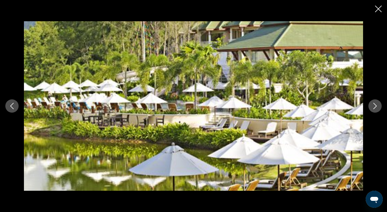
click at [11, 105] on icon "Previous image" at bounding box center [12, 106] width 6 height 6
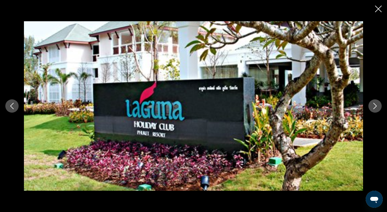
click at [12, 105] on icon "Previous image" at bounding box center [11, 106] width 3 height 6
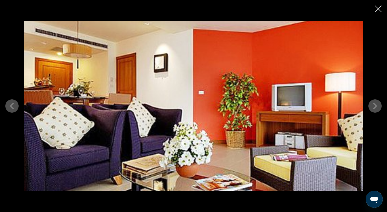
click at [12, 104] on icon "Previous image" at bounding box center [11, 106] width 3 height 6
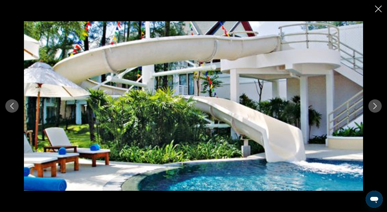
click at [12, 104] on icon "Previous image" at bounding box center [11, 106] width 3 height 6
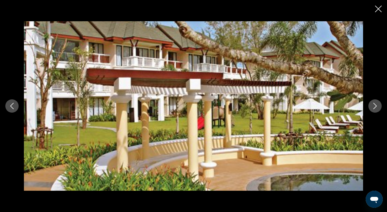
click at [12, 104] on icon "Previous image" at bounding box center [11, 106] width 3 height 6
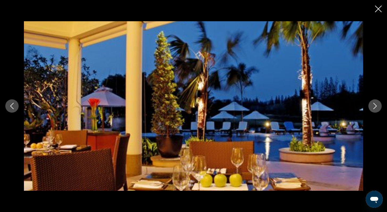
click at [377, 9] on icon "Close slideshow" at bounding box center [378, 9] width 7 height 7
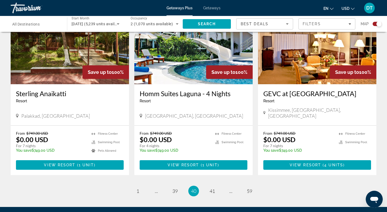
scroll to position [809, 0]
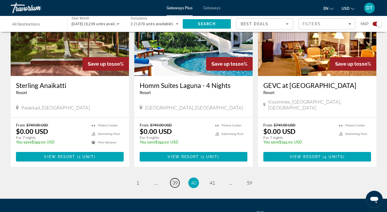
click at [173, 180] on span "39" at bounding box center [174, 183] width 5 height 6
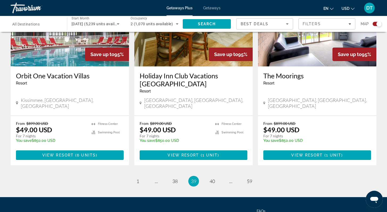
scroll to position [822, 0]
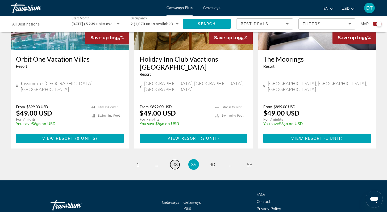
click at [176, 162] on span "38" at bounding box center [174, 165] width 5 height 6
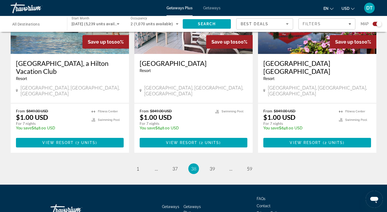
scroll to position [830, 0]
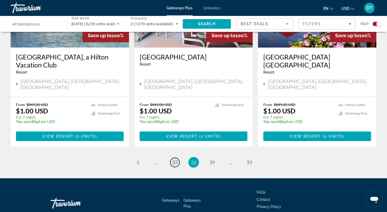
click at [175, 160] on span "37" at bounding box center [174, 163] width 5 height 6
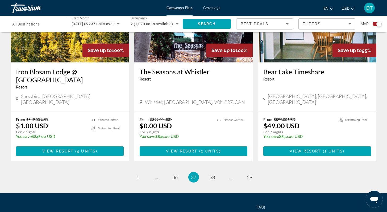
scroll to position [816, 0]
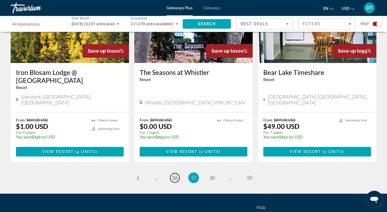
click at [176, 175] on span "36" at bounding box center [174, 178] width 5 height 6
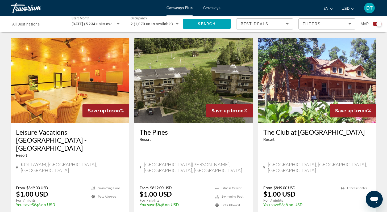
scroll to position [767, 0]
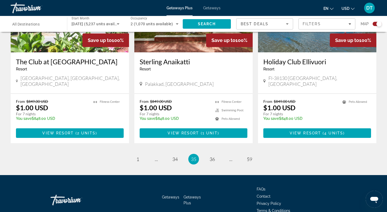
scroll to position [822, 0]
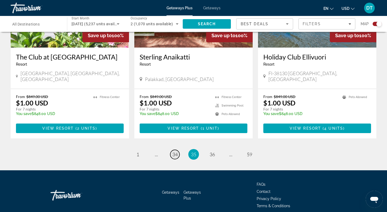
click at [176, 152] on span "34" at bounding box center [174, 155] width 5 height 6
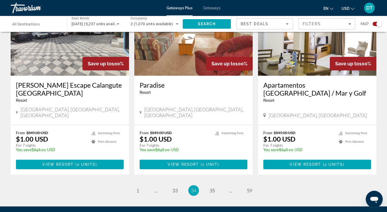
scroll to position [830, 0]
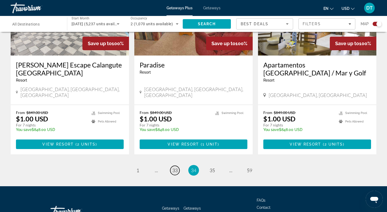
click at [179, 166] on link "page 33" at bounding box center [174, 170] width 9 height 9
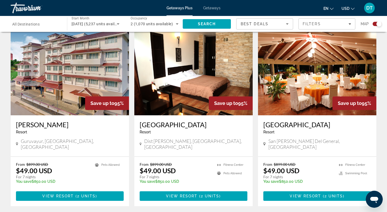
scroll to position [788, 0]
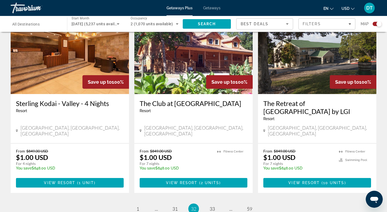
scroll to position [777, 0]
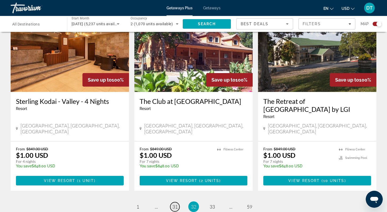
click at [174, 204] on span "31" at bounding box center [174, 207] width 5 height 6
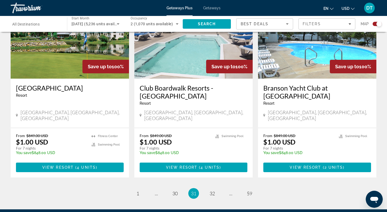
scroll to position [809, 0]
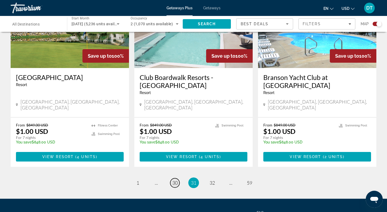
click at [176, 180] on span "30" at bounding box center [174, 183] width 5 height 6
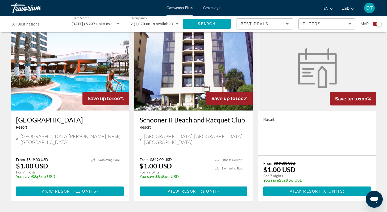
scroll to position [777, 0]
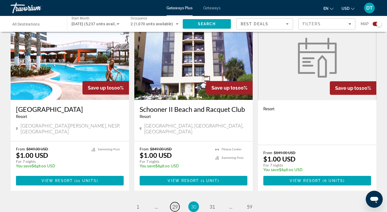
click at [175, 204] on span "29" at bounding box center [174, 207] width 5 height 6
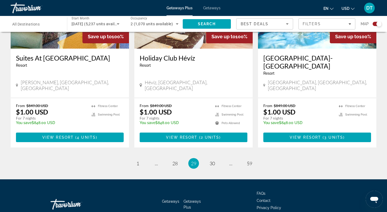
scroll to position [838, 0]
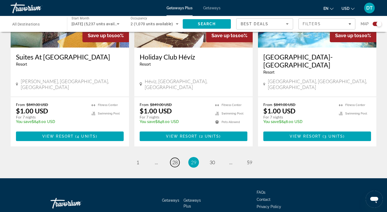
click at [176, 160] on span "28" at bounding box center [174, 163] width 5 height 6
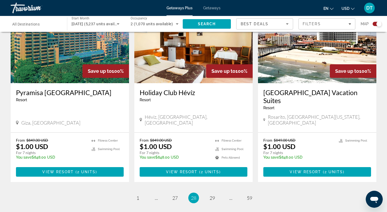
scroll to position [798, 0]
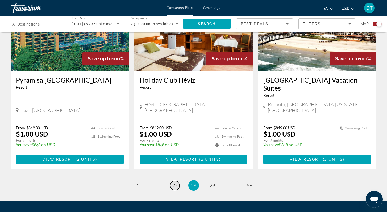
click at [173, 183] on span "27" at bounding box center [174, 186] width 5 height 6
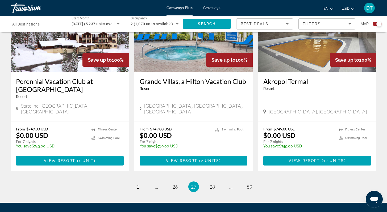
scroll to position [830, 0]
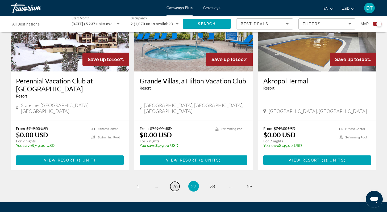
click at [176, 184] on span "26" at bounding box center [174, 187] width 5 height 6
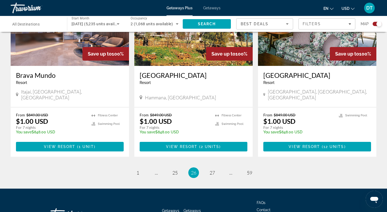
scroll to position [809, 0]
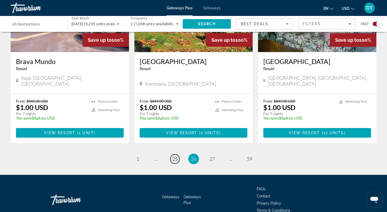
click at [175, 156] on span "25" at bounding box center [174, 159] width 5 height 6
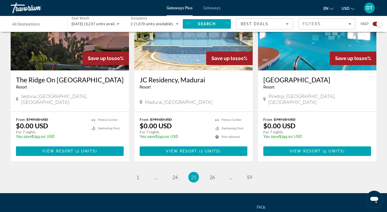
scroll to position [822, 0]
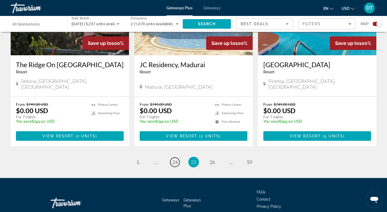
click at [175, 159] on span "24" at bounding box center [174, 162] width 5 height 6
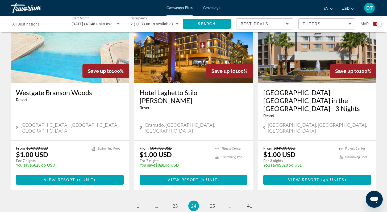
scroll to position [809, 0]
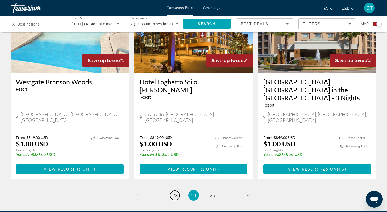
click at [172, 193] on span "23" at bounding box center [174, 196] width 5 height 6
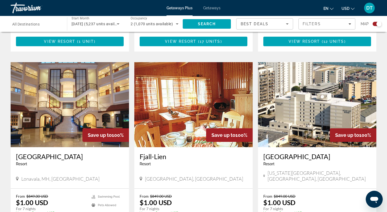
scroll to position [767, 0]
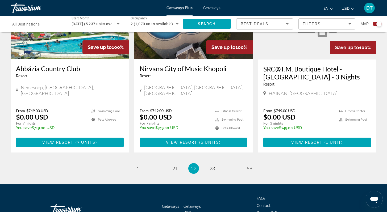
scroll to position [820, 0]
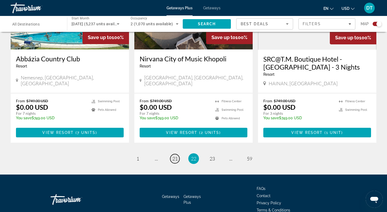
click at [177, 156] on span "21" at bounding box center [174, 159] width 5 height 6
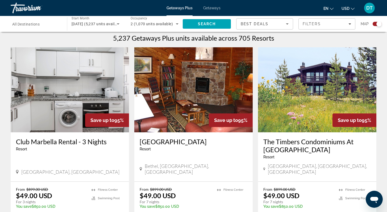
scroll to position [170, 0]
